Goal: Transaction & Acquisition: Purchase product/service

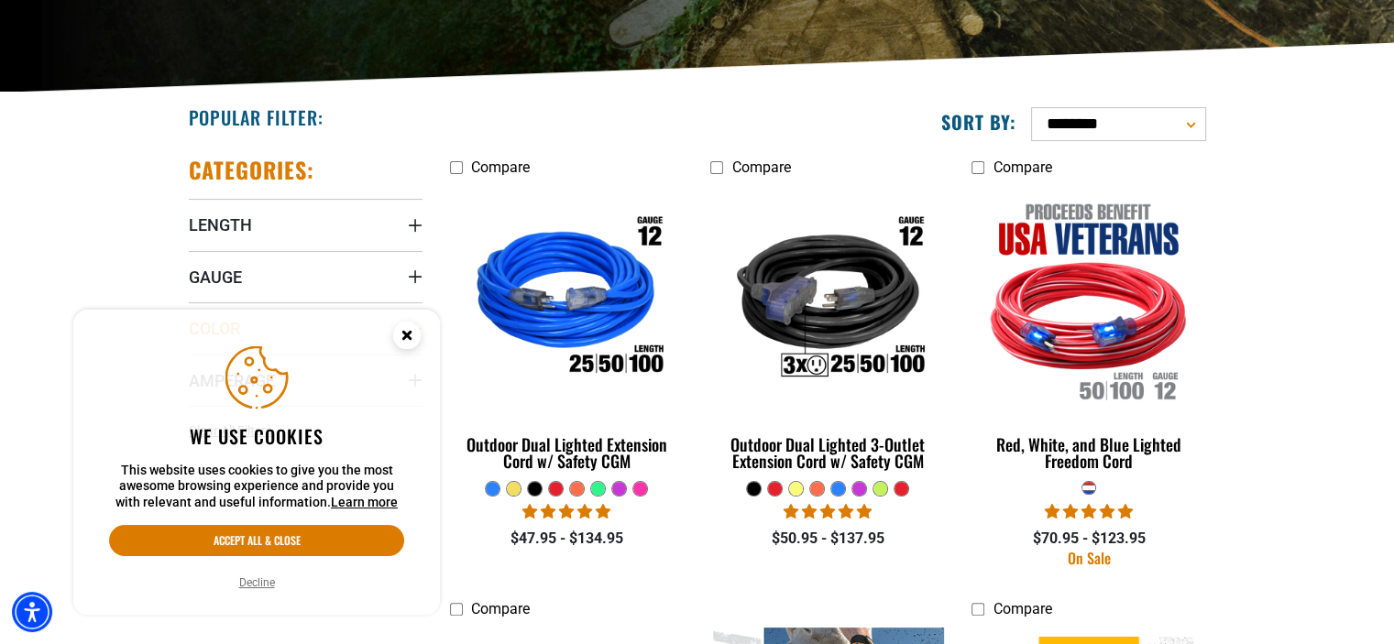
scroll to position [458, 0]
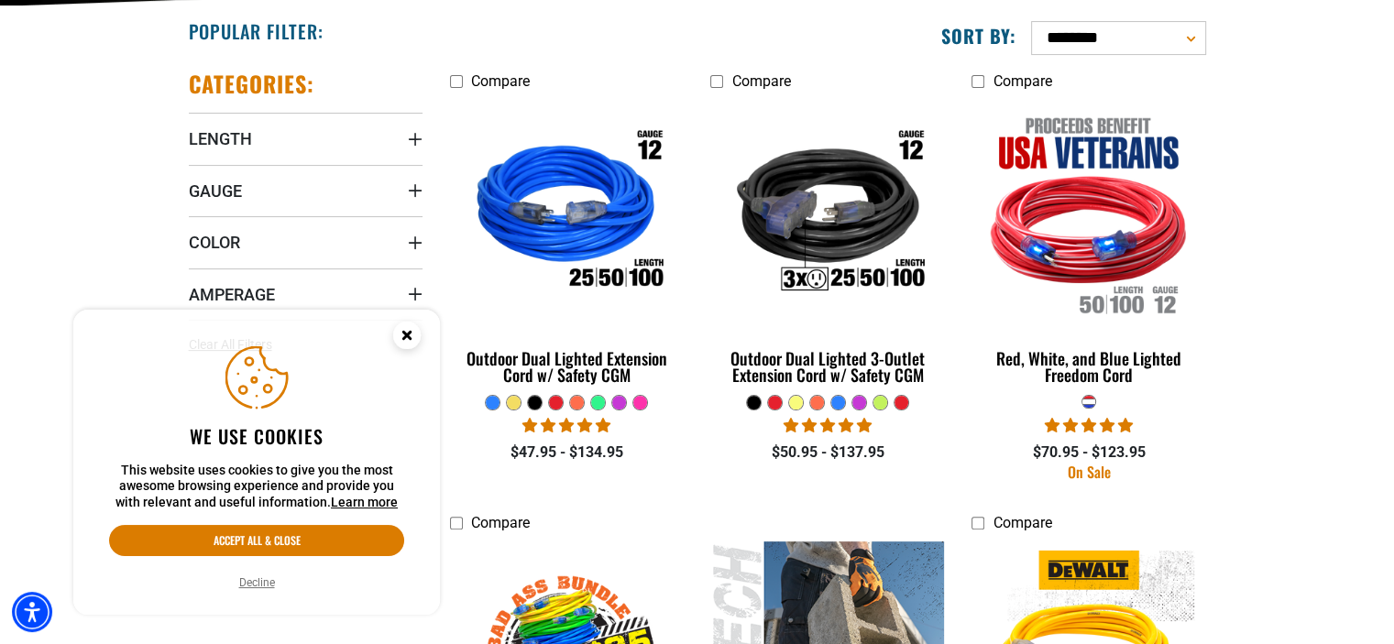
click at [411, 334] on circle "Close this option" at bounding box center [407, 336] width 28 height 28
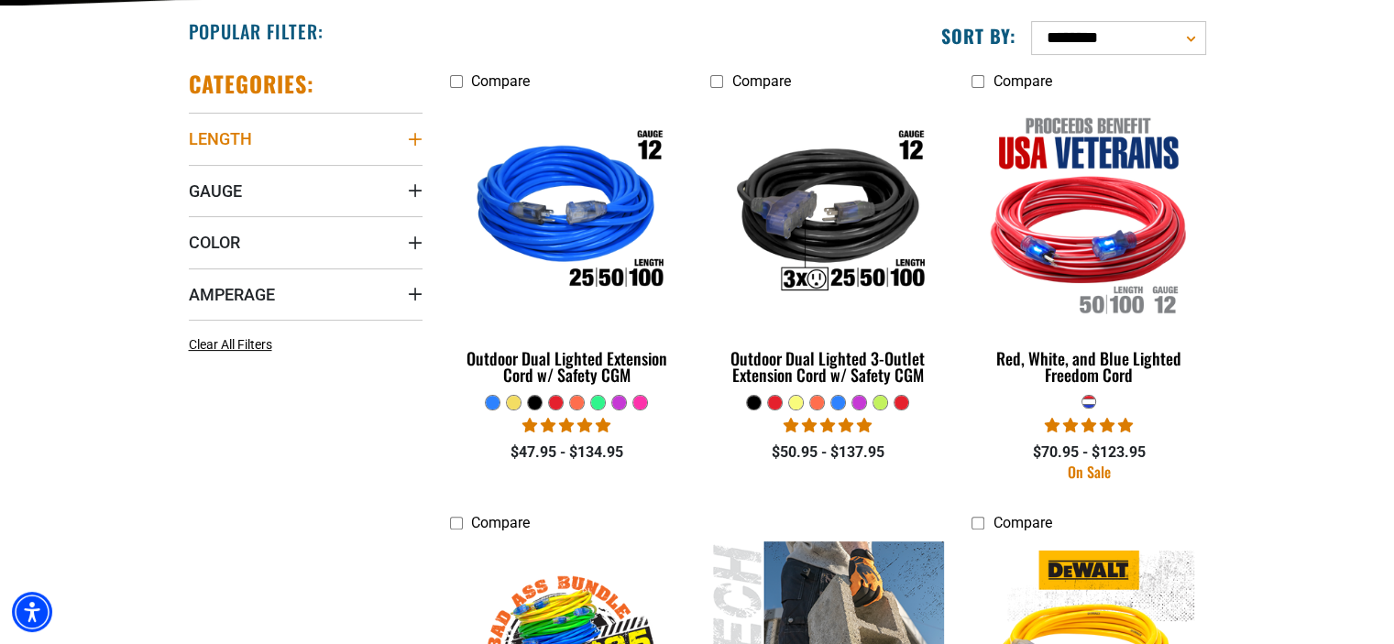
click at [413, 142] on icon "Length" at bounding box center [415, 139] width 15 height 15
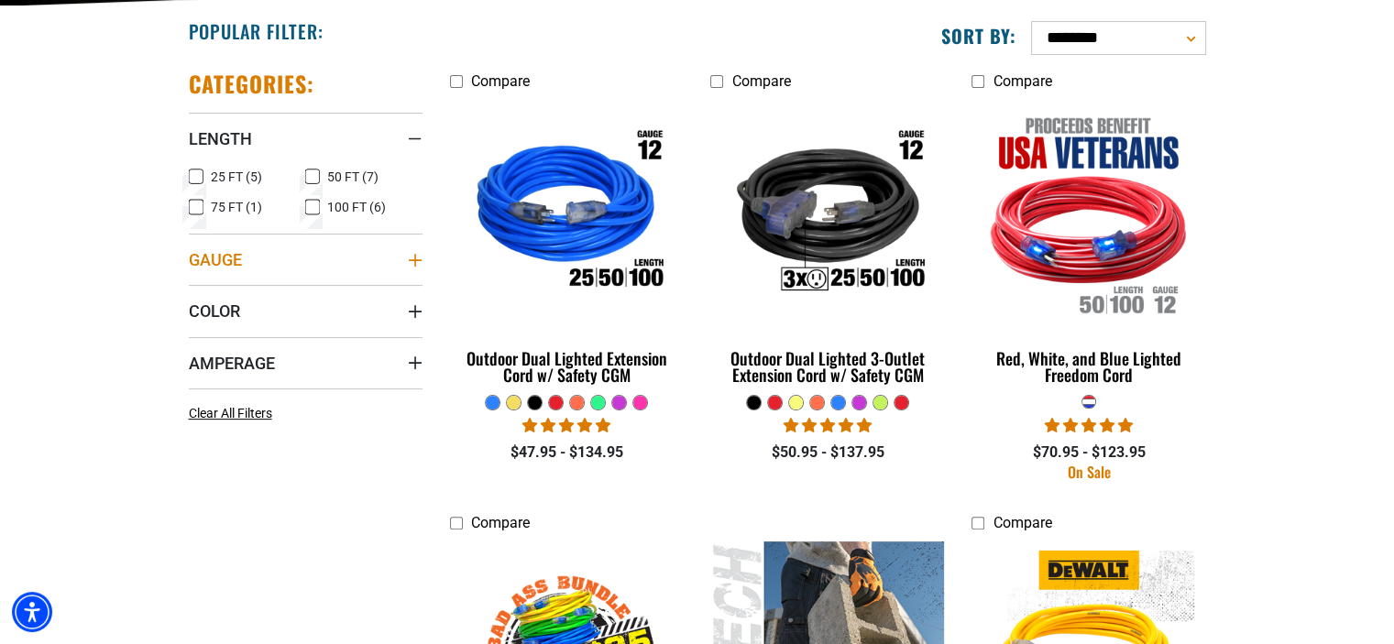
click at [414, 255] on icon "Gauge" at bounding box center [414, 259] width 13 height 13
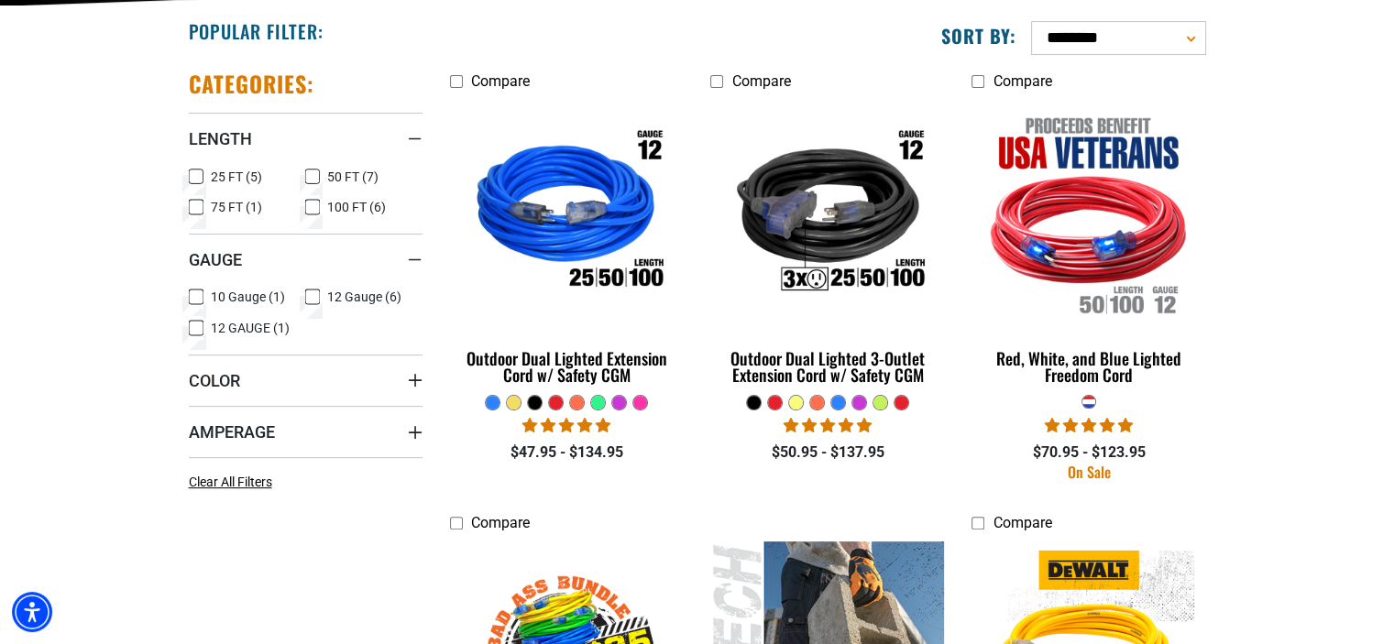
click at [198, 296] on icon at bounding box center [196, 297] width 15 height 24
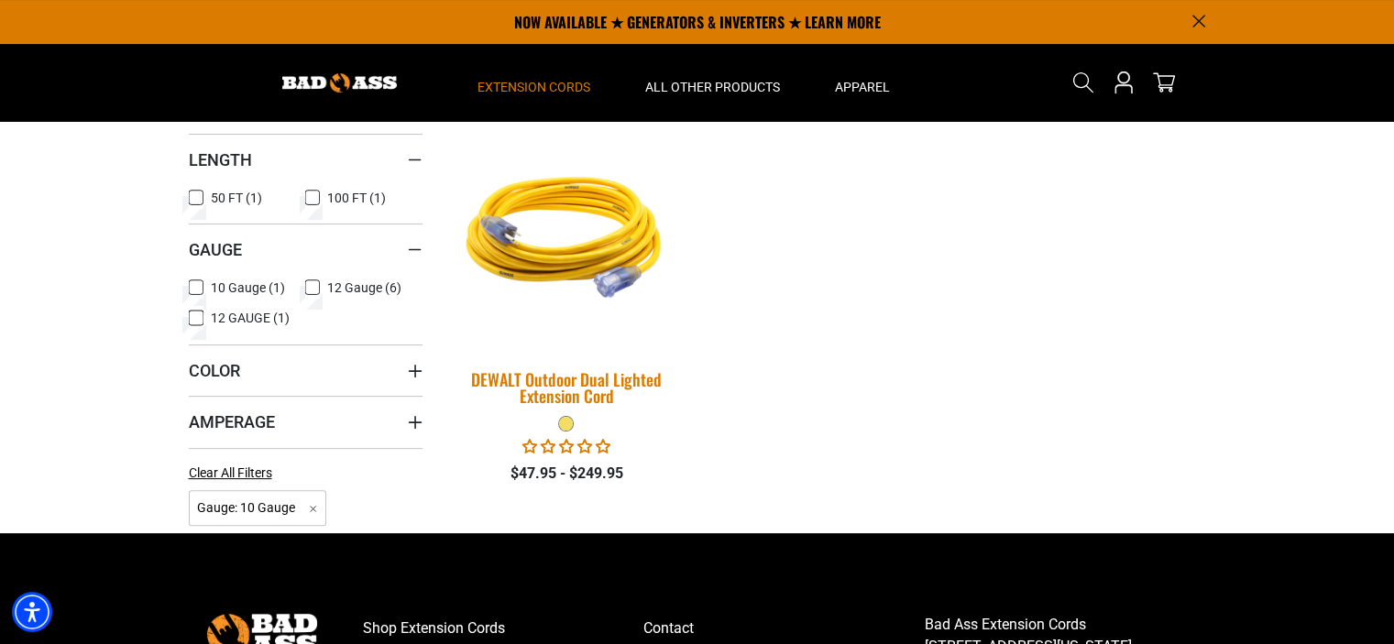
scroll to position [396, 0]
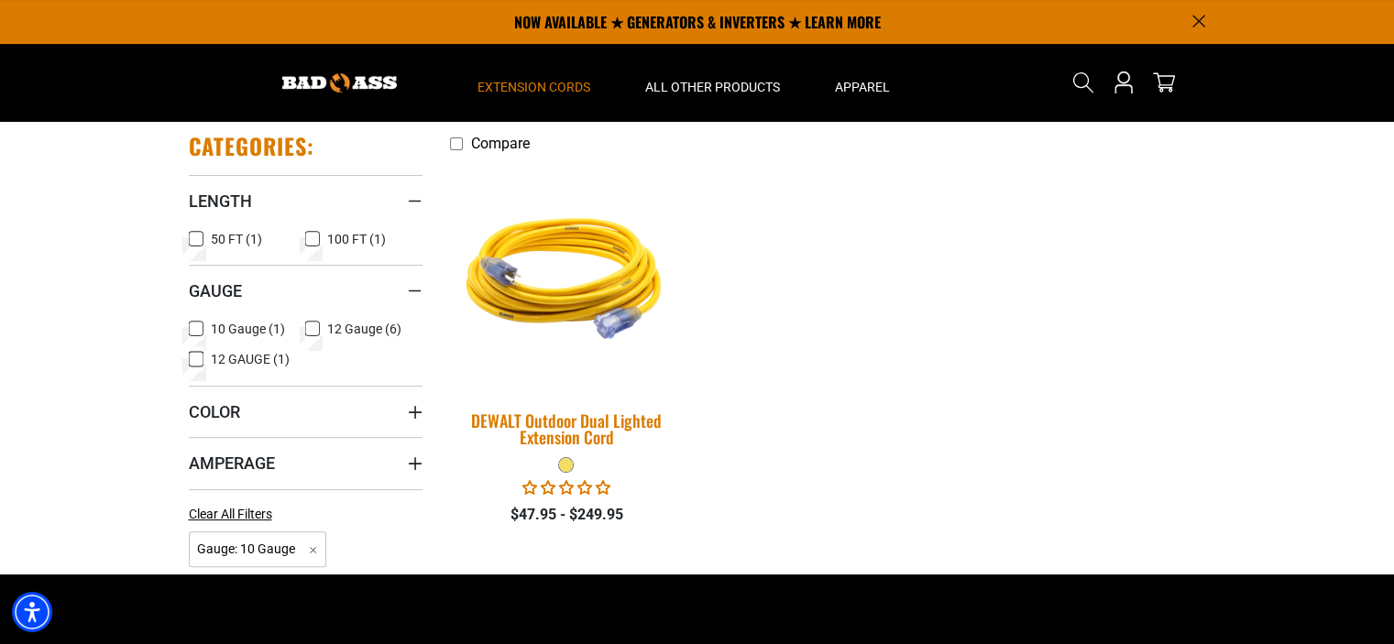
click at [546, 421] on div "DEWALT Outdoor Dual Lighted Extension Cord" at bounding box center [567, 429] width 234 height 33
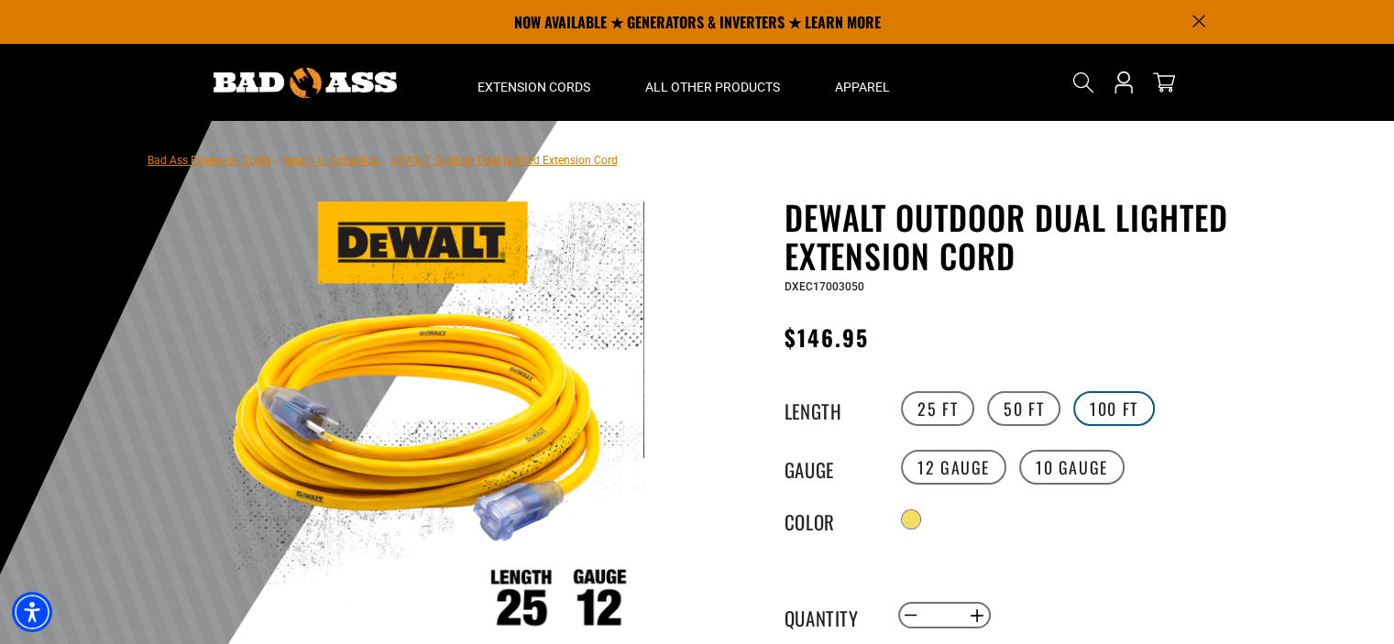
click at [1109, 406] on label "100 FT" at bounding box center [1114, 408] width 82 height 35
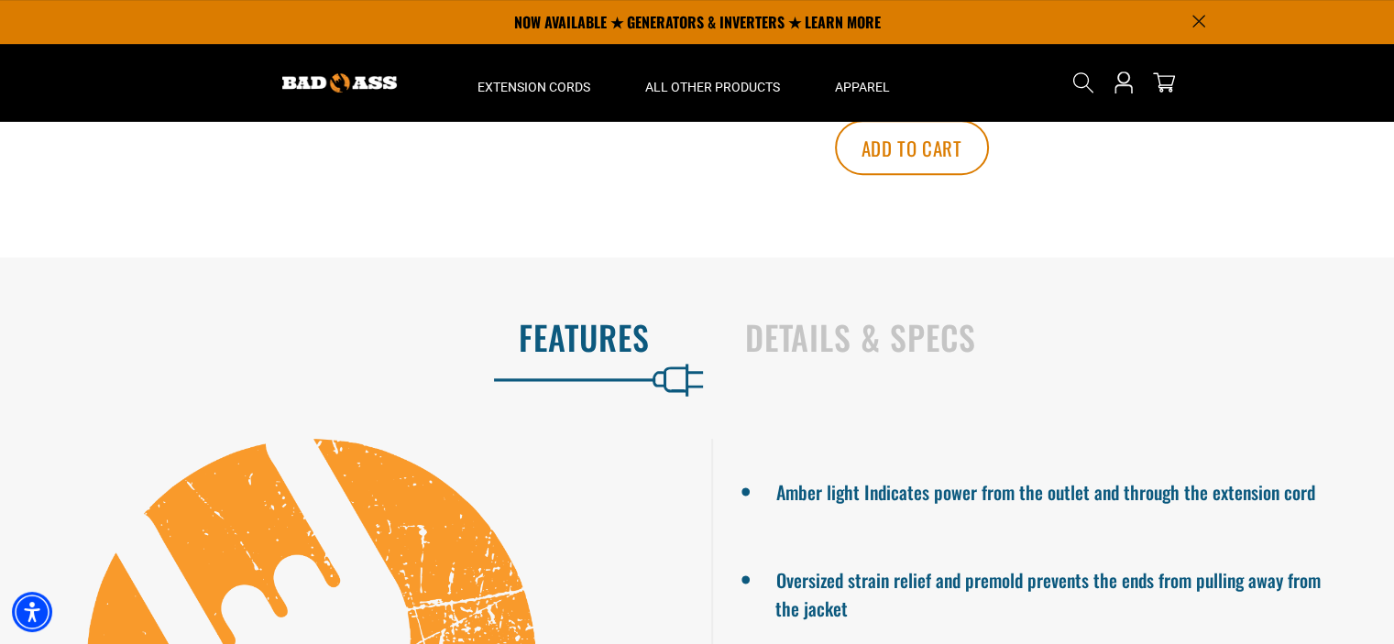
scroll to position [733, 0]
